Goal: Transaction & Acquisition: Download file/media

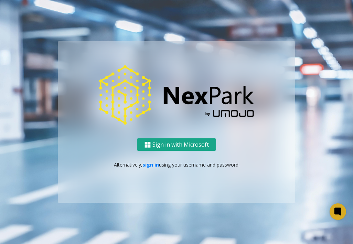
click at [157, 145] on button "Sign in with Microsoft" at bounding box center [176, 144] width 79 height 13
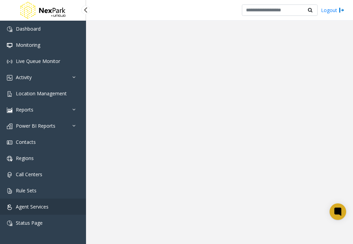
click at [42, 207] on span "Agent Services" at bounding box center [32, 206] width 33 height 7
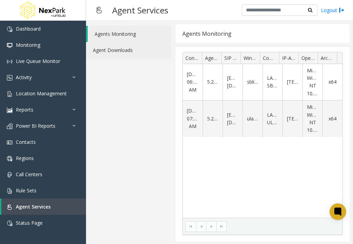
click at [107, 48] on link "Agent Downloads" at bounding box center [129, 50] width 86 height 16
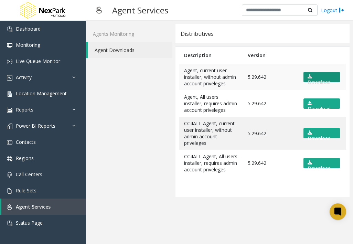
click at [323, 81] on link "Download" at bounding box center [321, 77] width 36 height 10
click at [140, 116] on div "Agents Monitoring Agent Downloads" at bounding box center [129, 132] width 86 height 223
click at [154, 107] on div "Agents Monitoring Agent Downloads" at bounding box center [129, 132] width 86 height 223
click at [118, 117] on div "Agents Monitoring Agent Downloads" at bounding box center [129, 132] width 86 height 223
click at [129, 116] on div "Agents Monitoring Agent Downloads" at bounding box center [129, 132] width 86 height 223
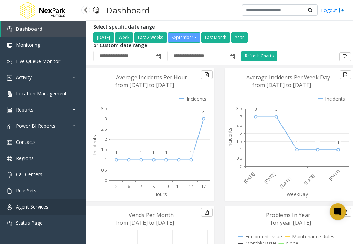
click at [25, 211] on link "Agent Services" at bounding box center [43, 206] width 86 height 16
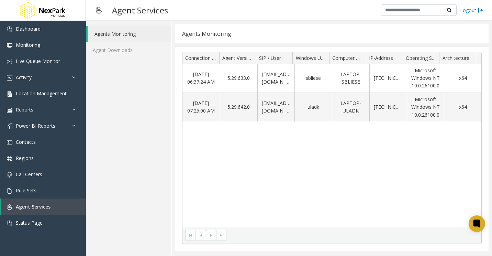
click at [310, 165] on div "Sep 15 06:37:24 AM 5.29.633.0 sbliese@umojo.com sbliese LAPTOP-SBLIESE 10.233.9…" at bounding box center [332, 145] width 299 height 163
